Goal: Obtain resource: Obtain resource

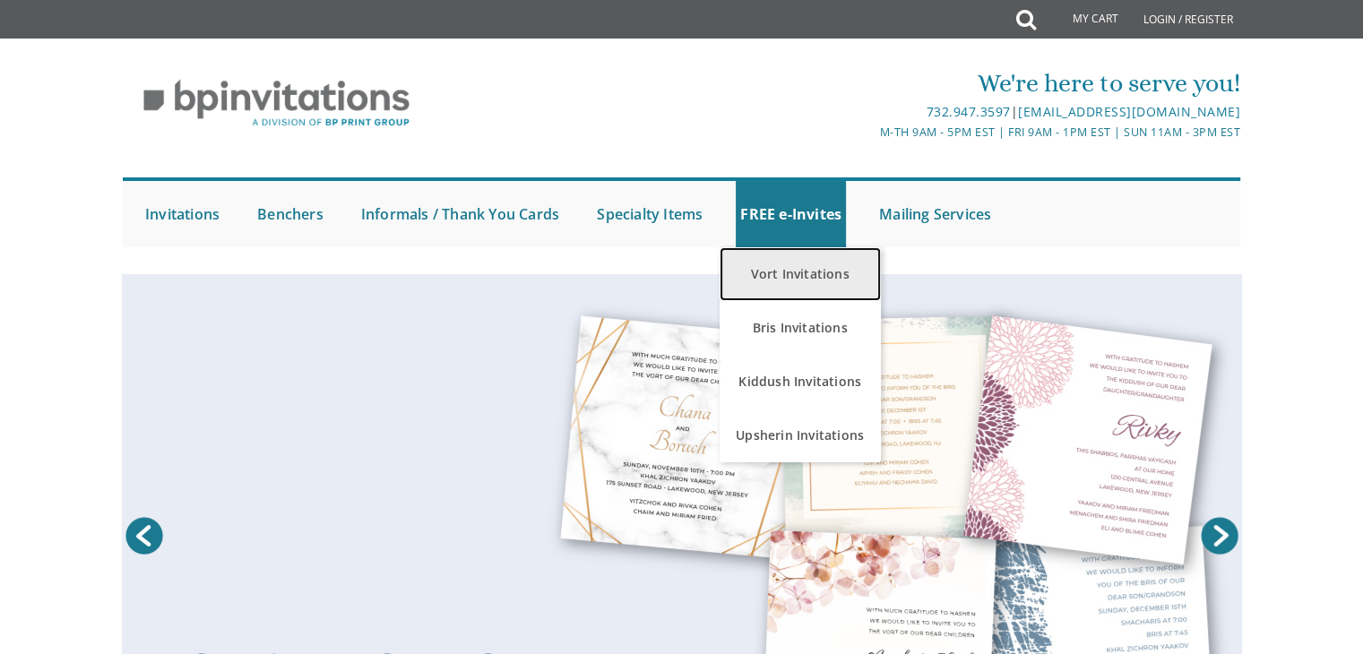
click at [812, 271] on link "Vort Invitations" at bounding box center [800, 274] width 161 height 54
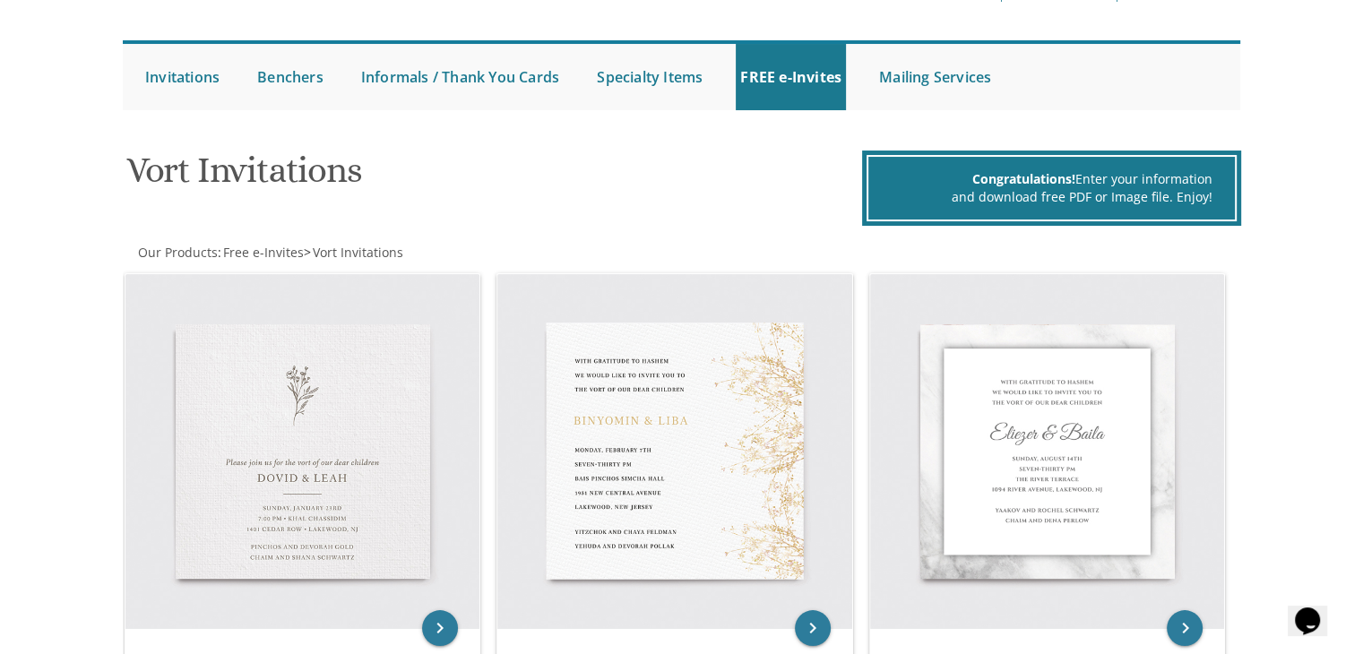
scroll to position [127, 0]
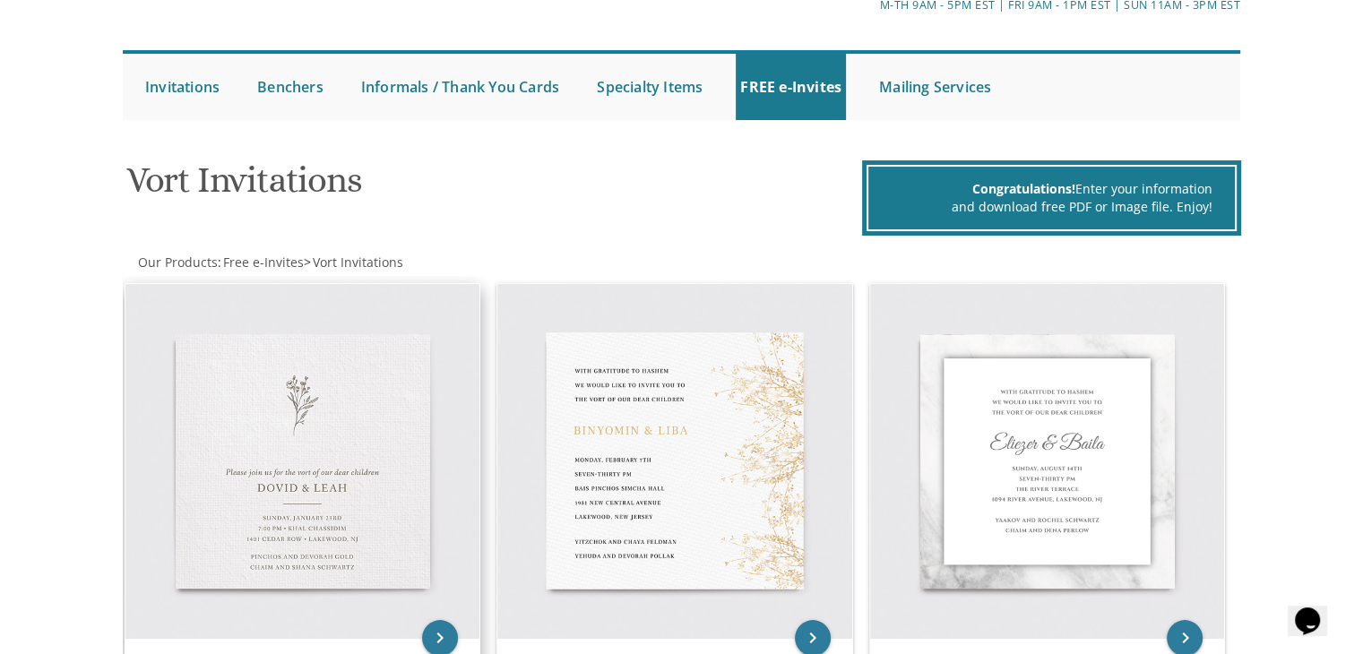
click at [316, 426] on img at bounding box center [302, 461] width 355 height 355
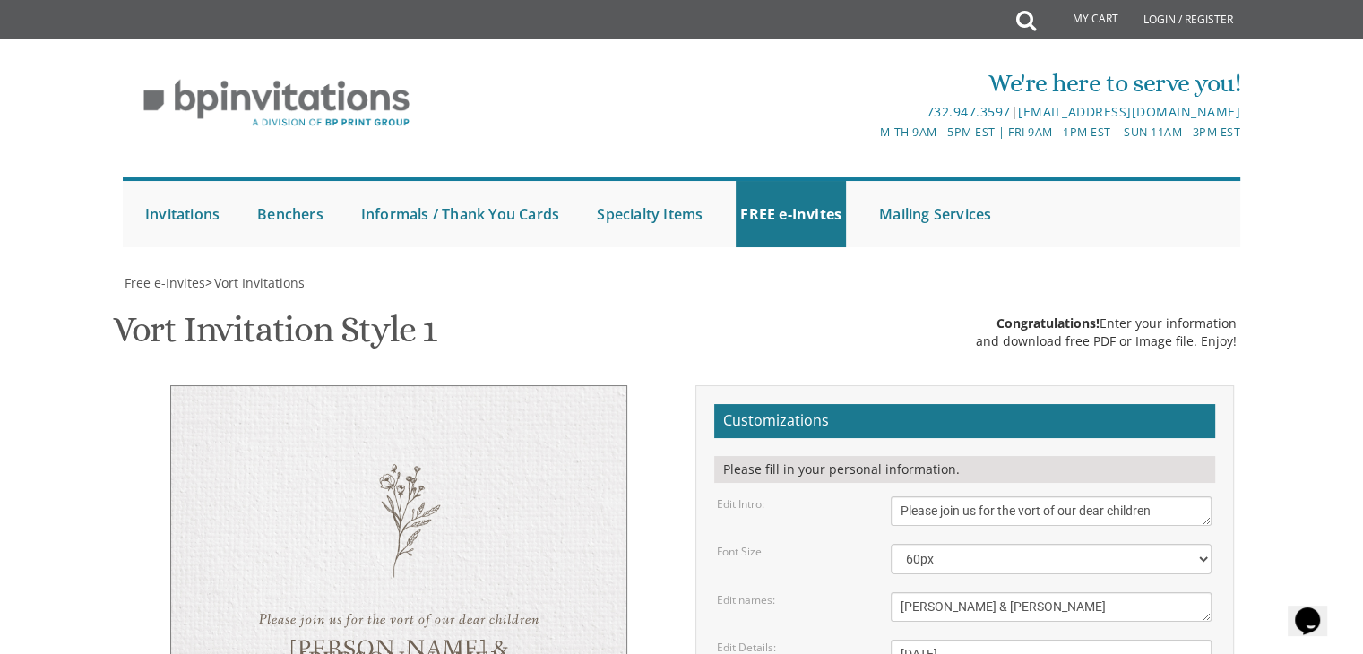
scroll to position [323, 0]
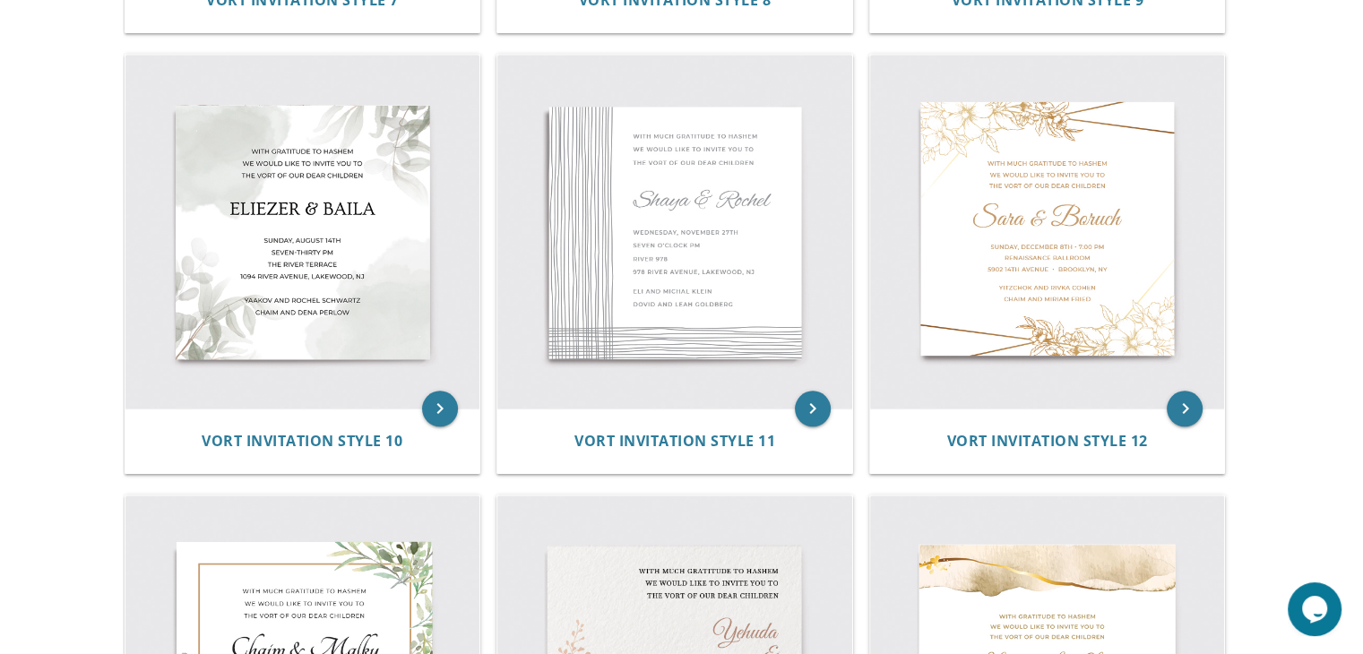
scroll to position [1655, 0]
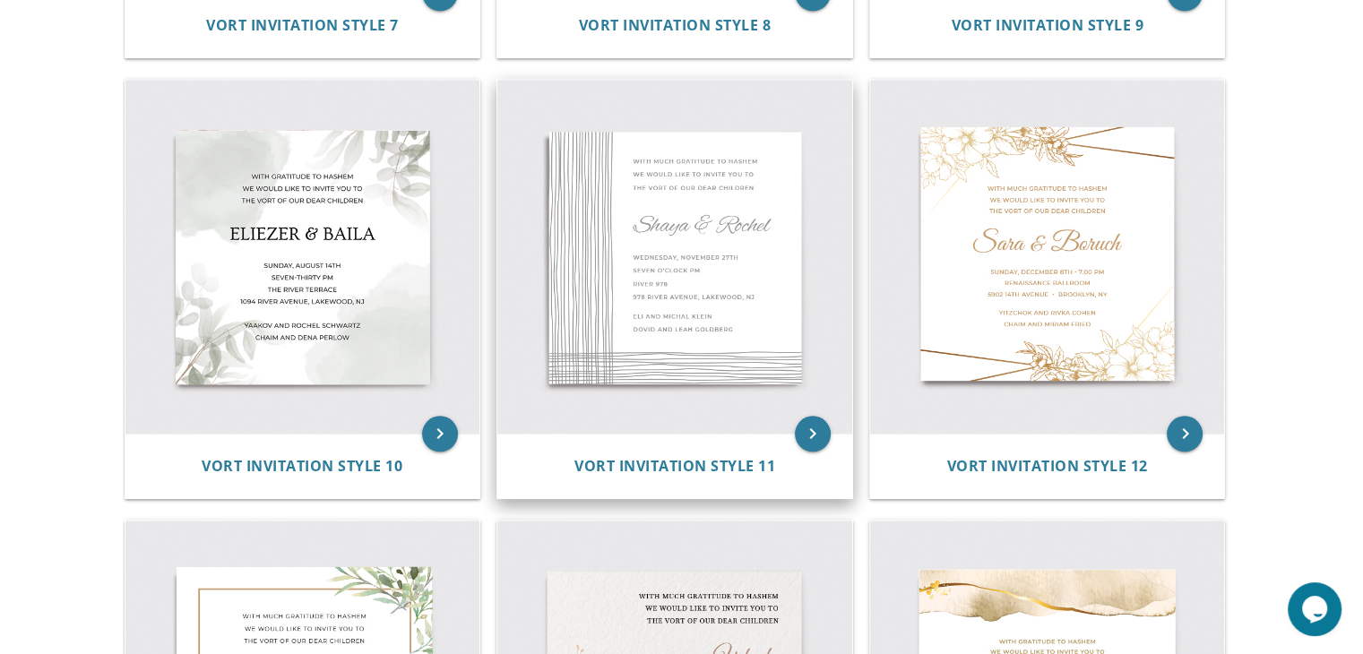
click at [722, 294] on img at bounding box center [674, 257] width 355 height 355
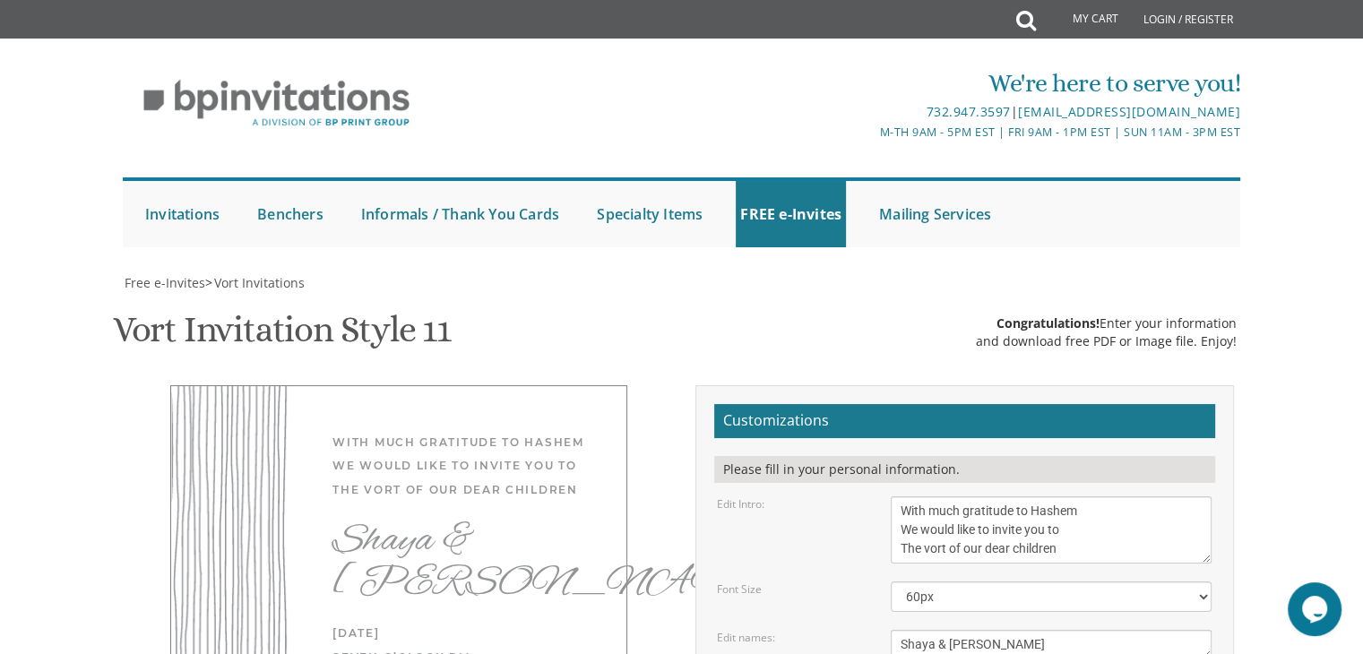
scroll to position [341, 0]
click at [1017, 630] on textarea "Shaya & [PERSON_NAME]" at bounding box center [1051, 645] width 321 height 30
type textarea "S"
type textarea "[PERSON_NAME] & [PERSON_NAME]"
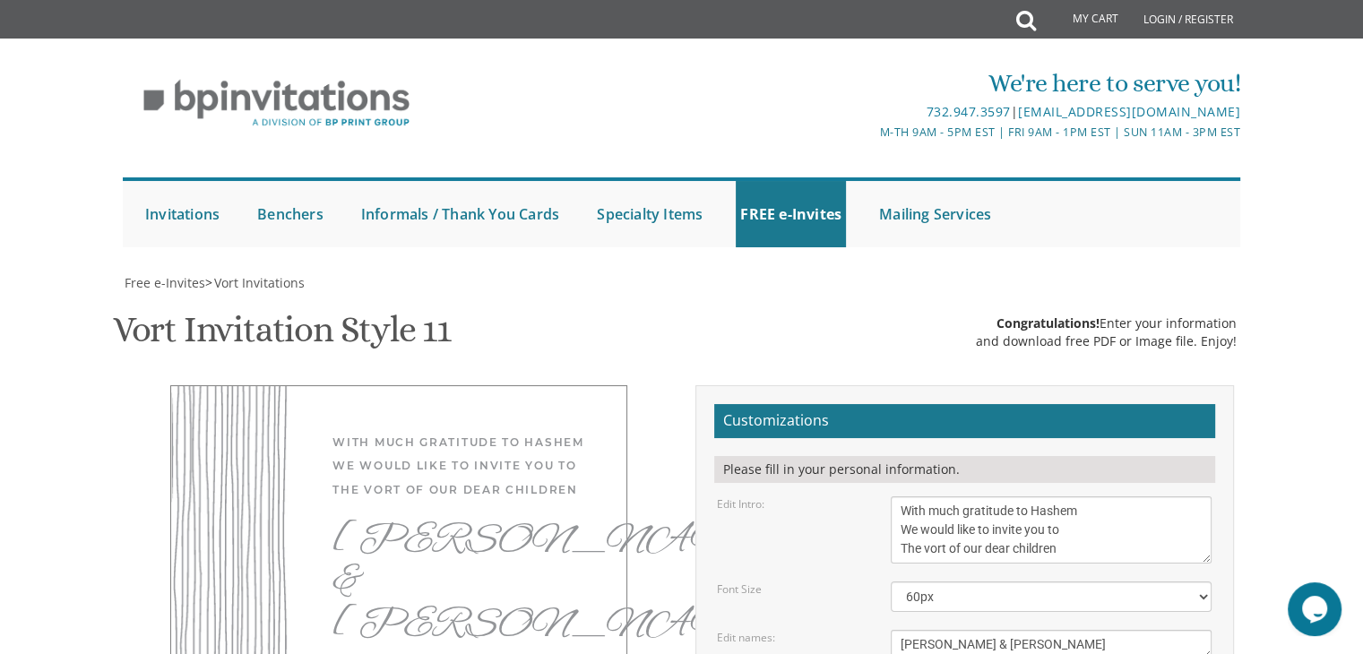
type textarea "Thursday, September 4th Eight O’clock PM River 978 1013 Lawrence Avenue, Lakewo…"
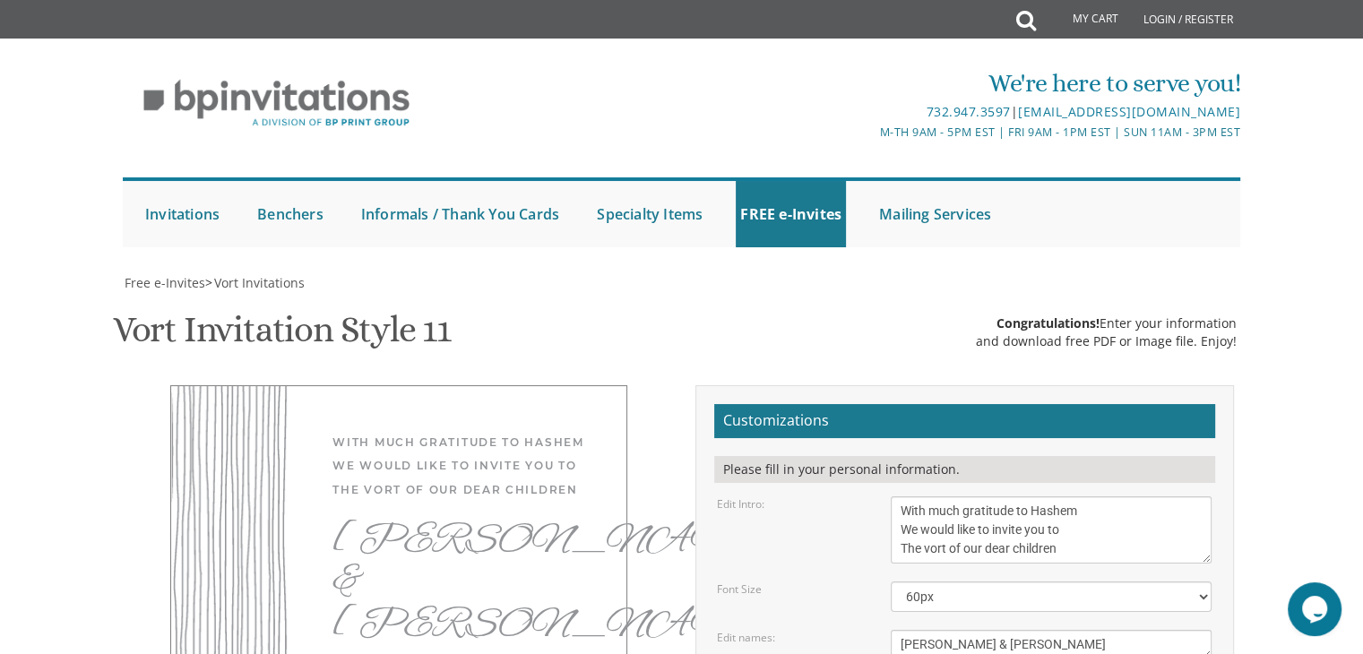
type textarea "E"
type textarea "Rabbi and Mrs. Moshe Lieberson Rabbi and Mrs. Chaim Yisroel Mermelstein"
drag, startPoint x: 1100, startPoint y: 474, endPoint x: 1259, endPoint y: 508, distance: 163.1
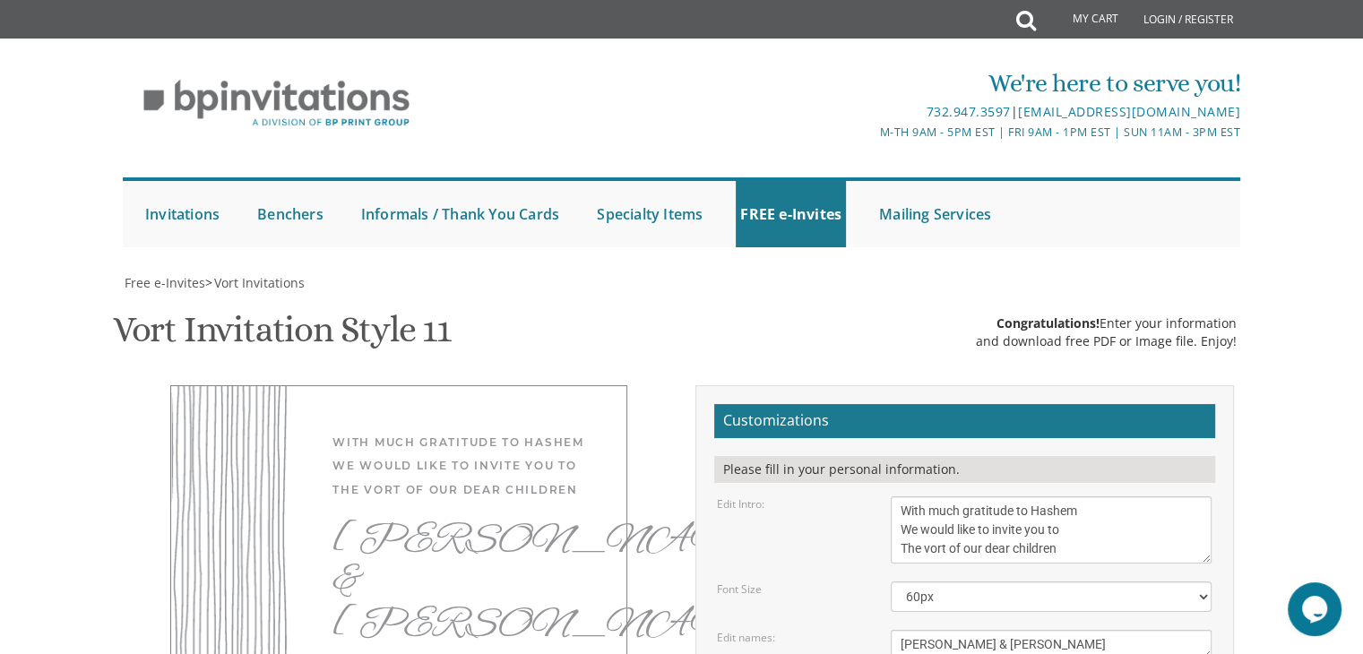
type textarea "Thursday, September 4th Eight O’clock PM Khal Zichron Yoel-Rabbi Grubers Shul 1…"
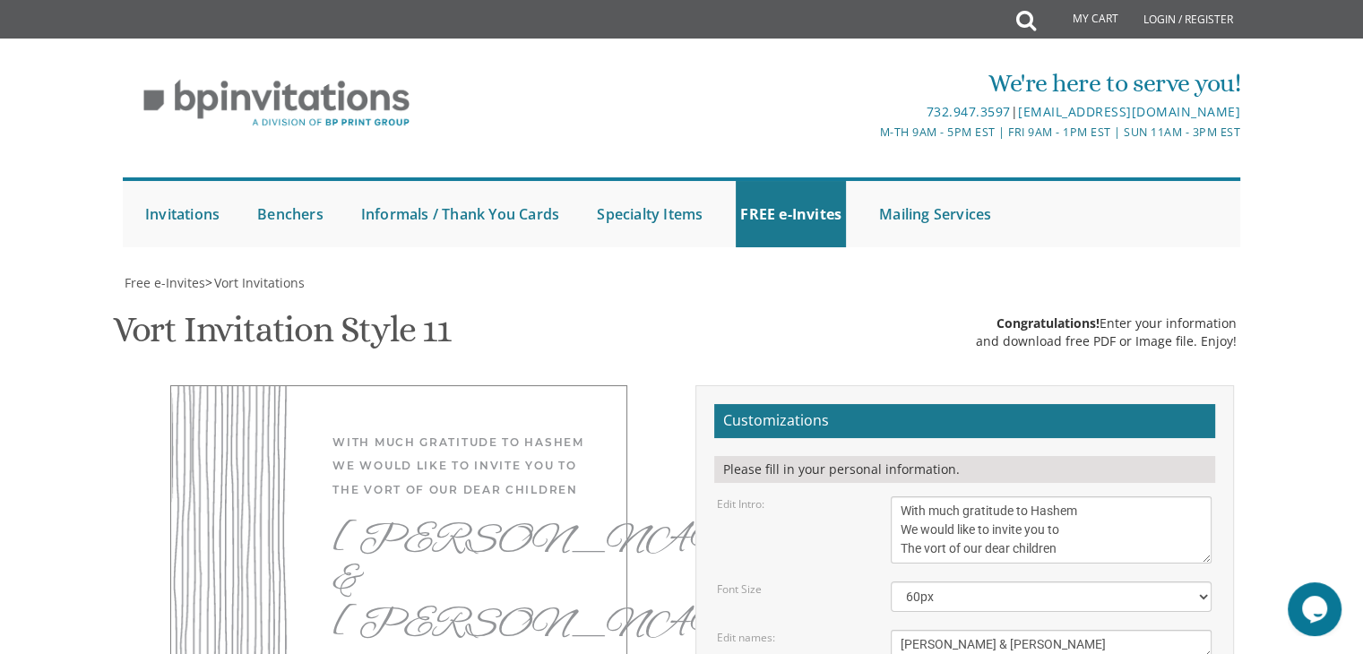
type input "edanzig58@gmail.com"
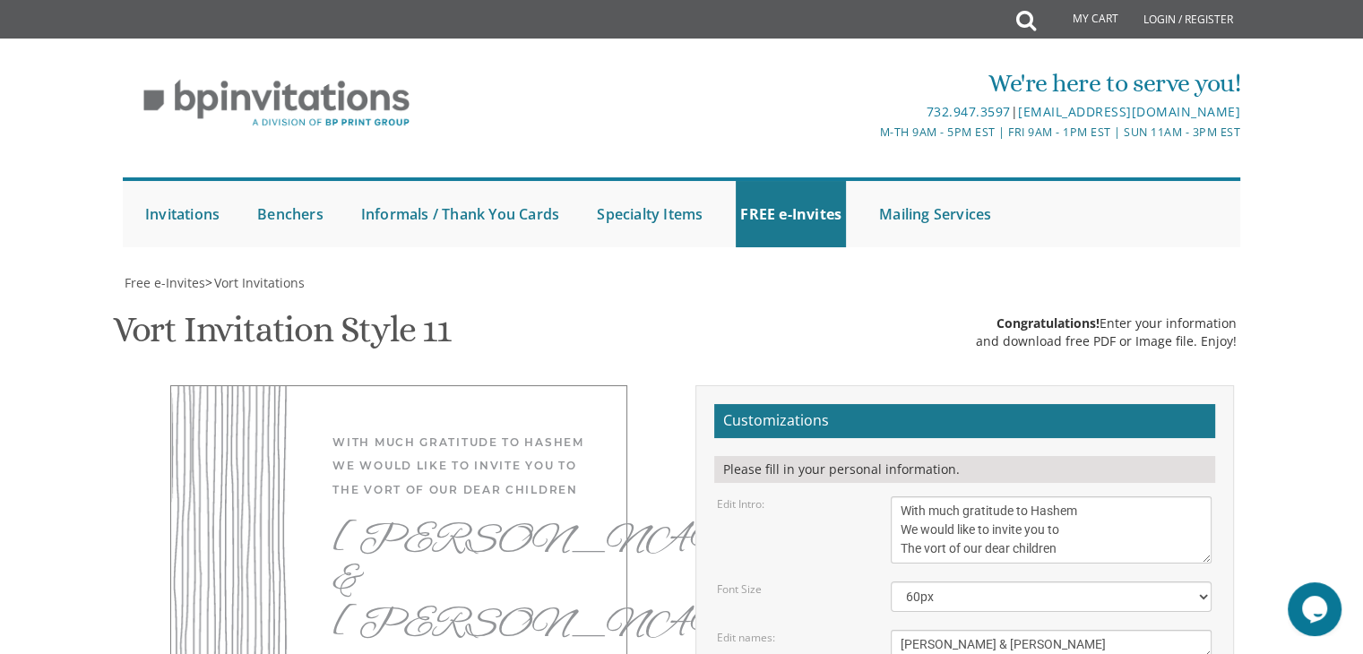
drag, startPoint x: 529, startPoint y: 270, endPoint x: 552, endPoint y: 366, distance: 98.7
click at [1205, 582] on select "40px 50px 60px 70px 80px" at bounding box center [1051, 597] width 321 height 30
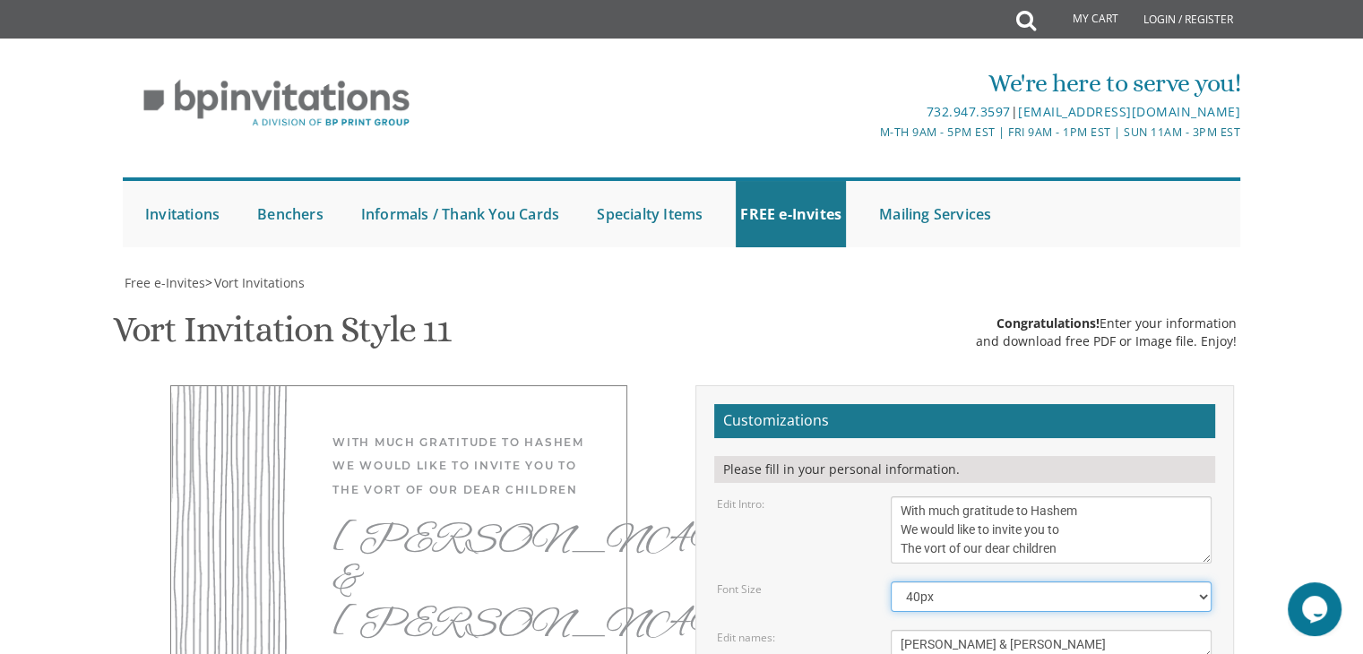
click at [891, 582] on select "40px 50px 60px 70px 80px" at bounding box center [1051, 597] width 321 height 30
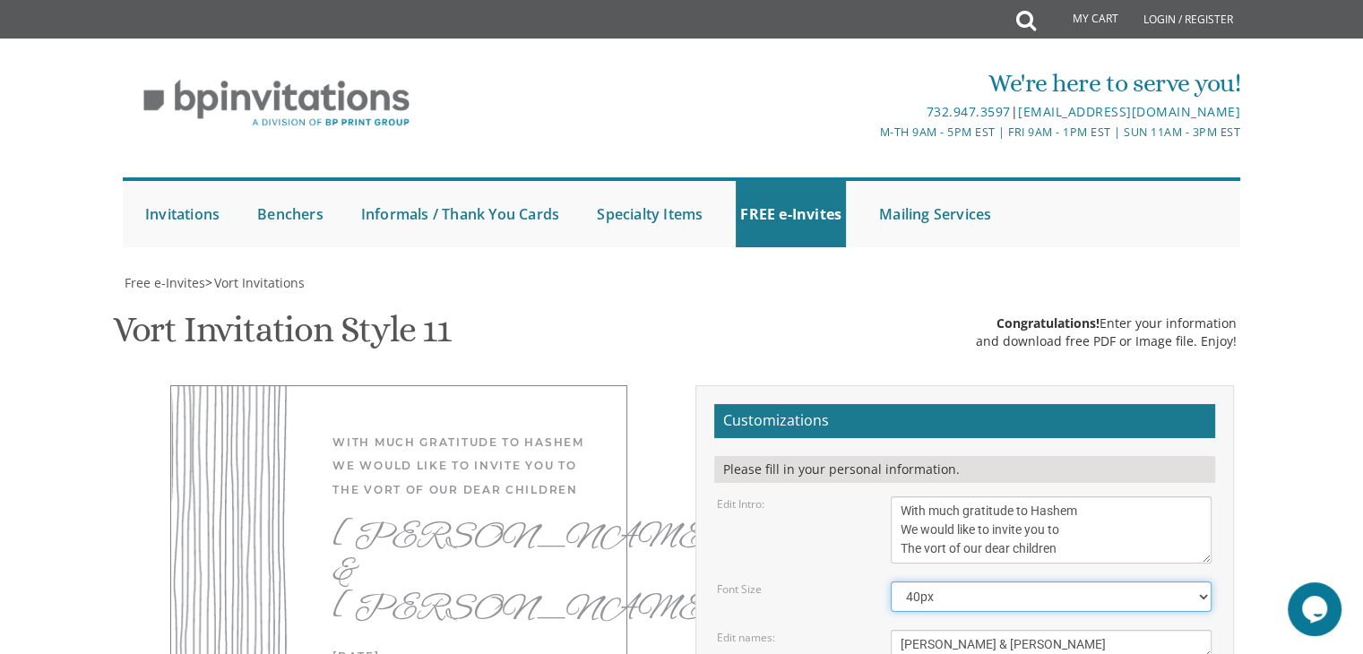
click at [1205, 582] on select "40px 50px 60px 70px 80px" at bounding box center [1051, 597] width 321 height 30
click at [891, 582] on select "40px 50px 60px 70px 80px" at bounding box center [1051, 597] width 321 height 30
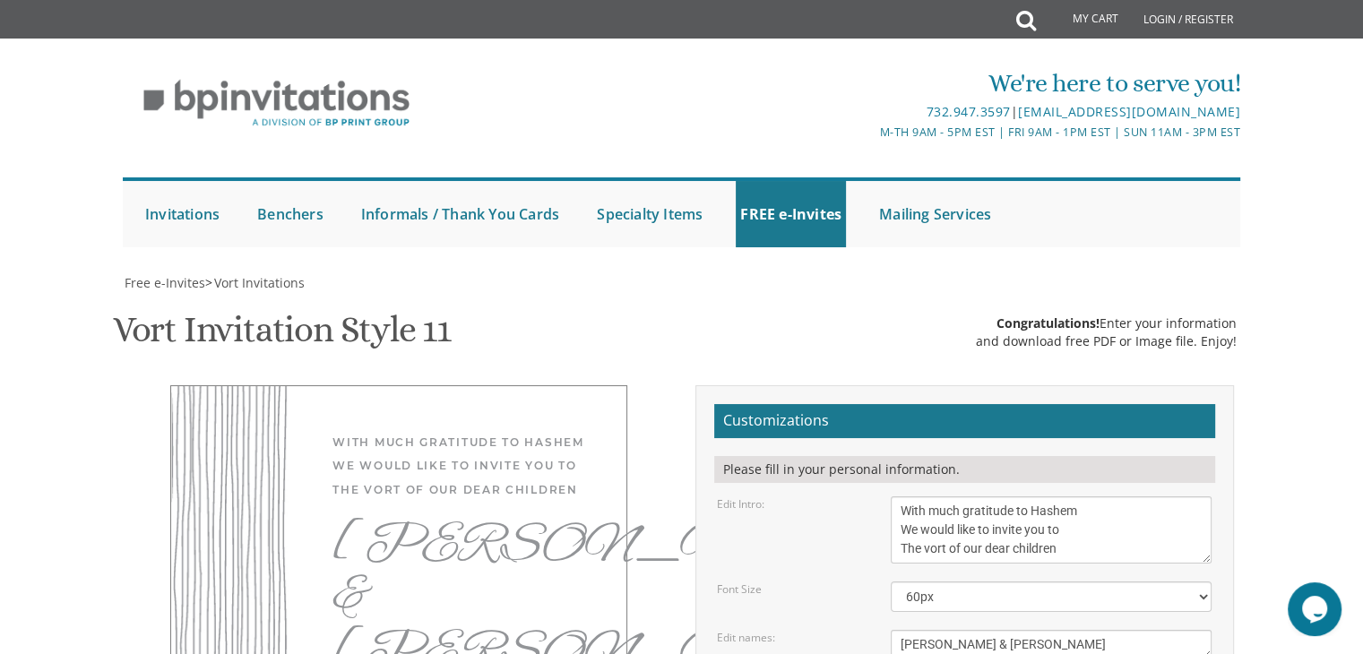
click at [1194, 582] on select "40px 50px 60px 70px 80px" at bounding box center [1051, 597] width 321 height 30
select select "40px"
click at [891, 582] on select "40px 50px 60px 70px 80px" at bounding box center [1051, 597] width 321 height 30
